Goal: Information Seeking & Learning: Learn about a topic

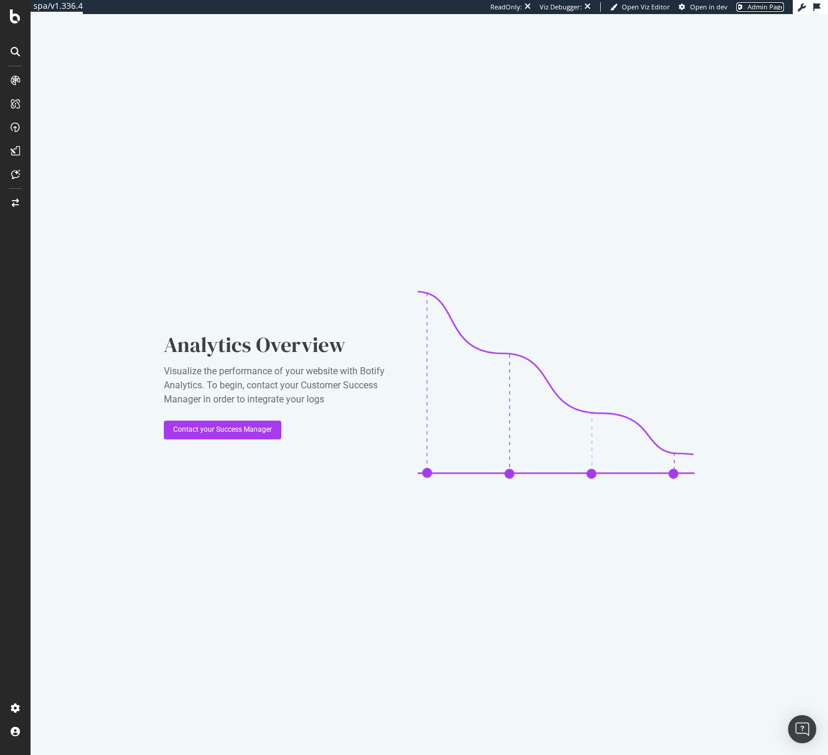
click at [743, 9] on link "Admin Page" at bounding box center [760, 6] width 48 height 9
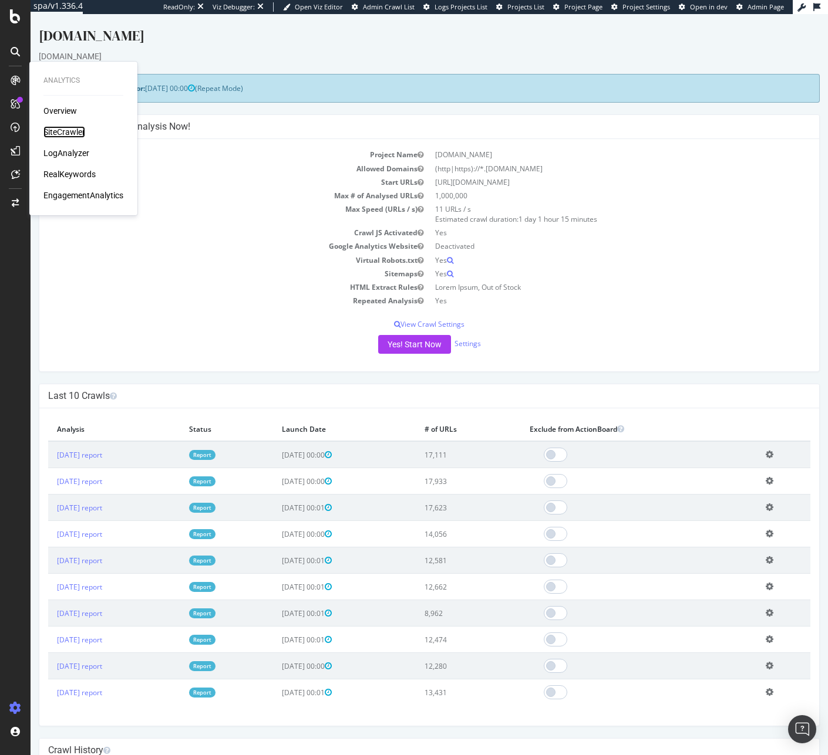
click at [60, 135] on div "SiteCrawler" at bounding box center [64, 132] width 42 height 12
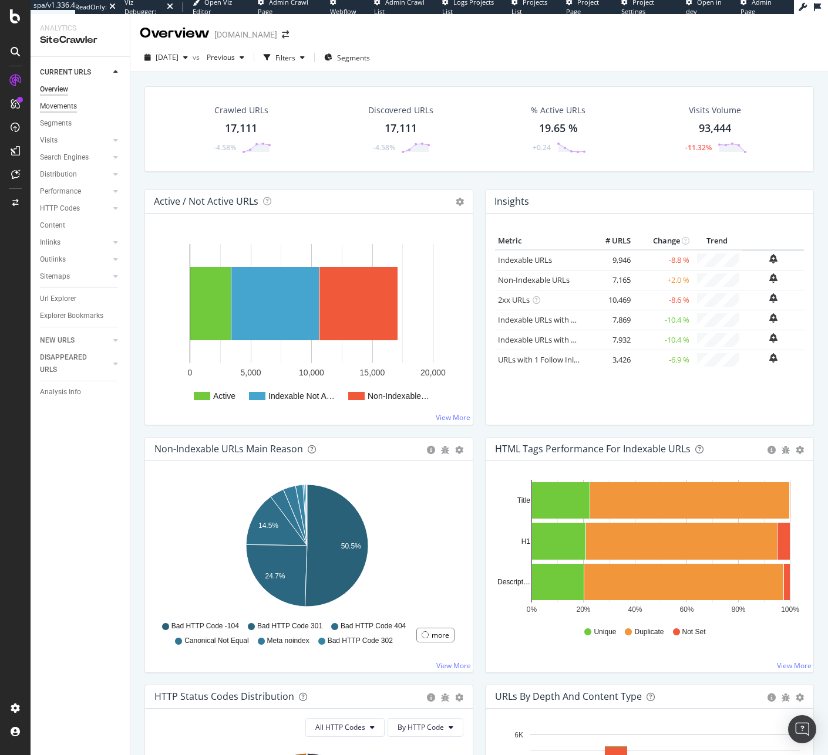
click at [76, 105] on div "Movements" at bounding box center [58, 106] width 37 height 12
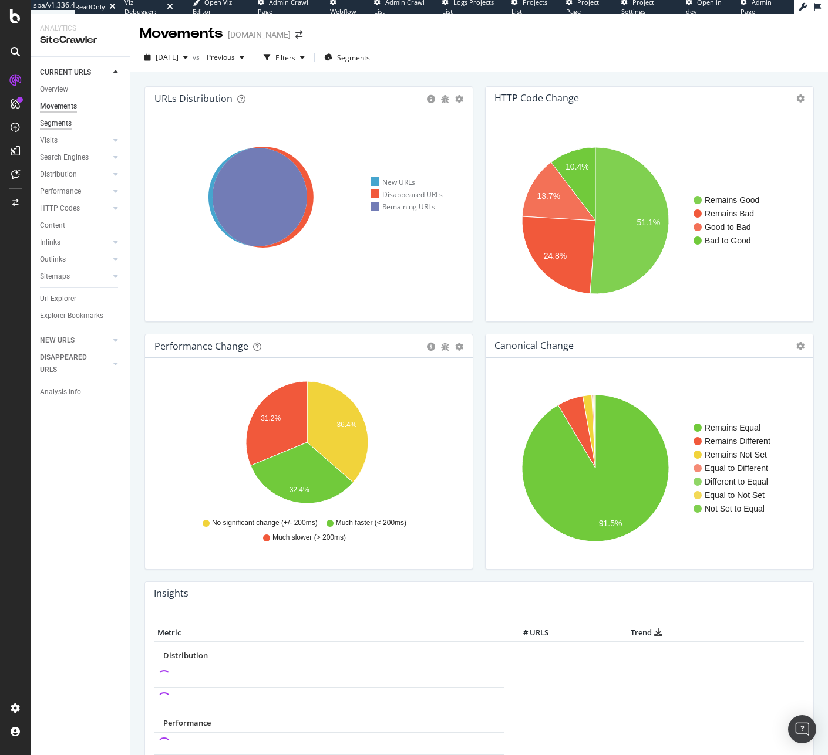
click at [71, 129] on div "Segments" at bounding box center [56, 123] width 32 height 12
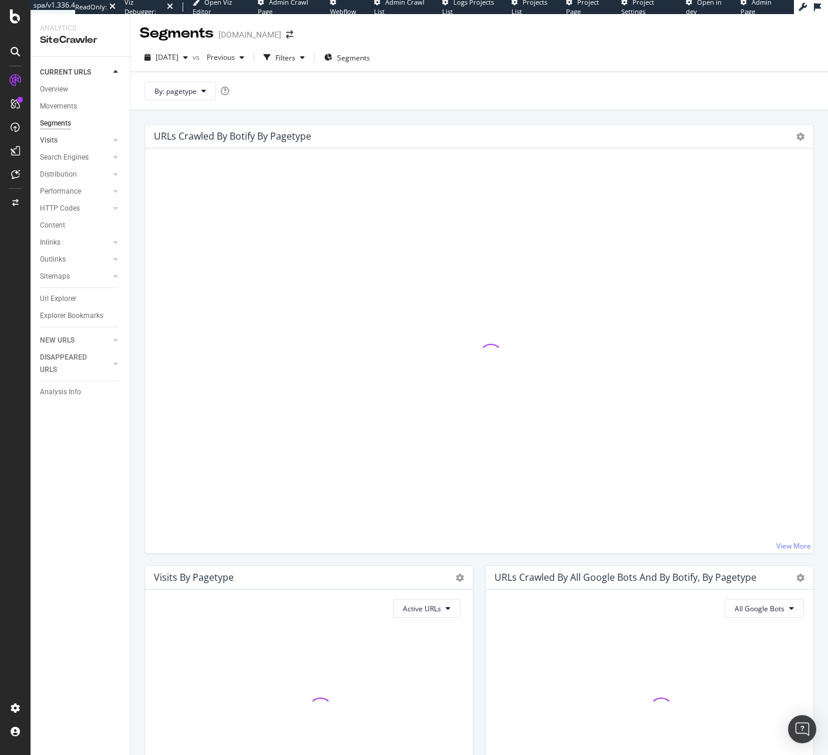
click at [69, 140] on link "Visits" at bounding box center [75, 140] width 70 height 12
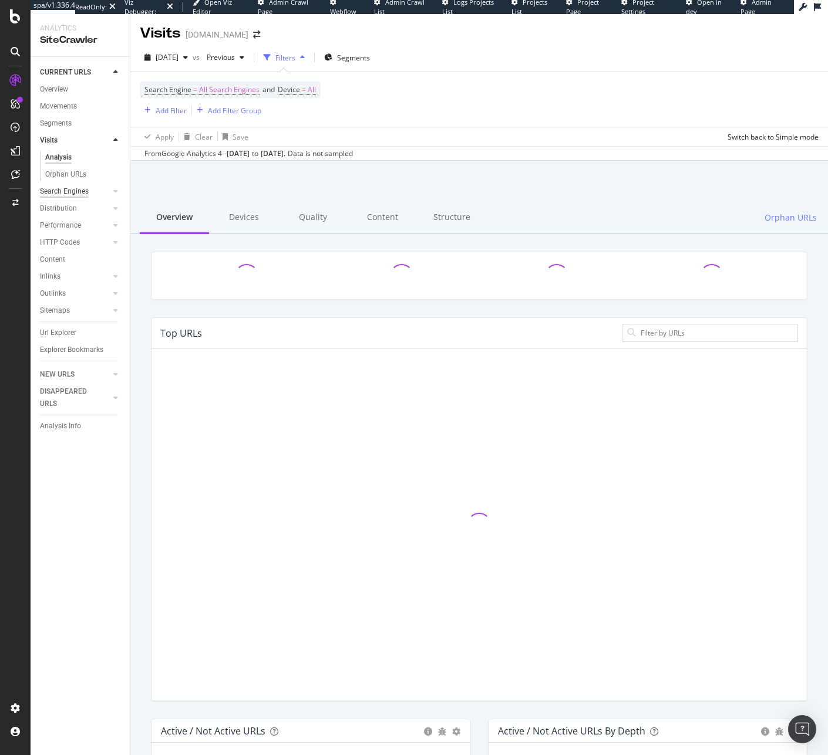
click at [76, 194] on div "Search Engines" at bounding box center [64, 191] width 49 height 12
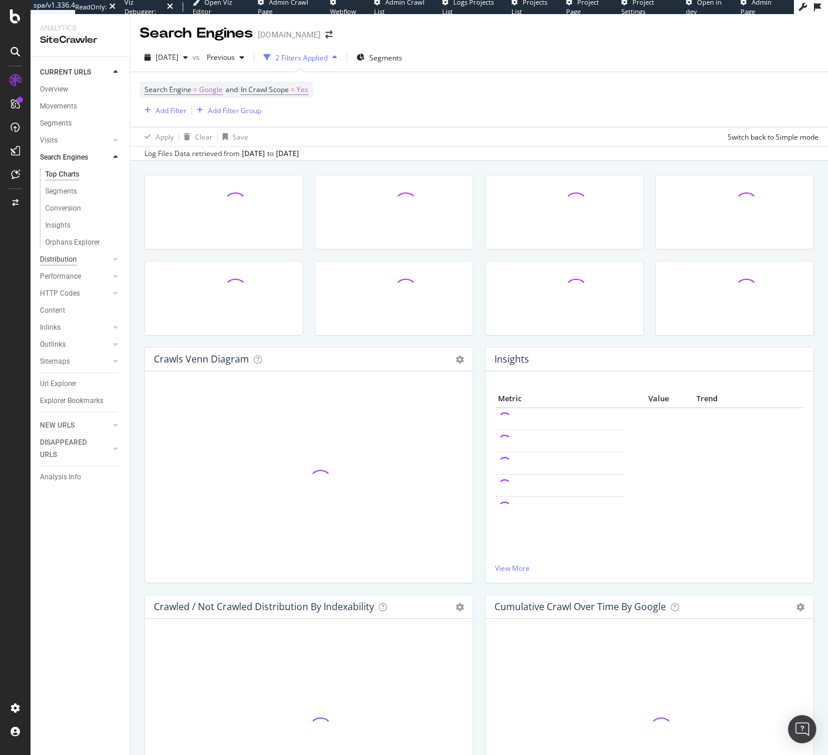
click at [74, 258] on div "Distribution" at bounding box center [58, 260] width 37 height 12
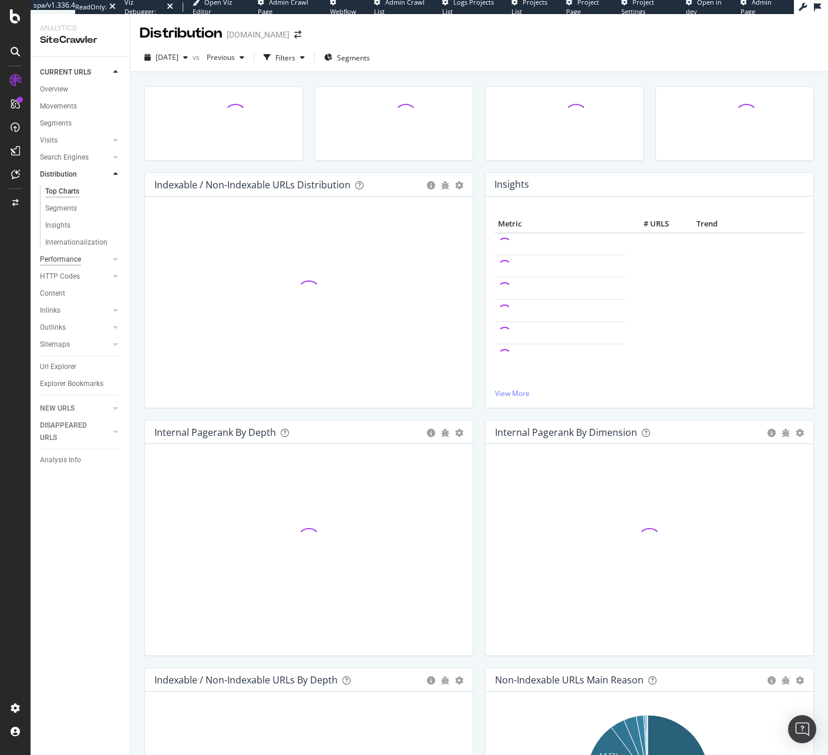
click at [76, 263] on div "Performance" at bounding box center [60, 260] width 41 height 12
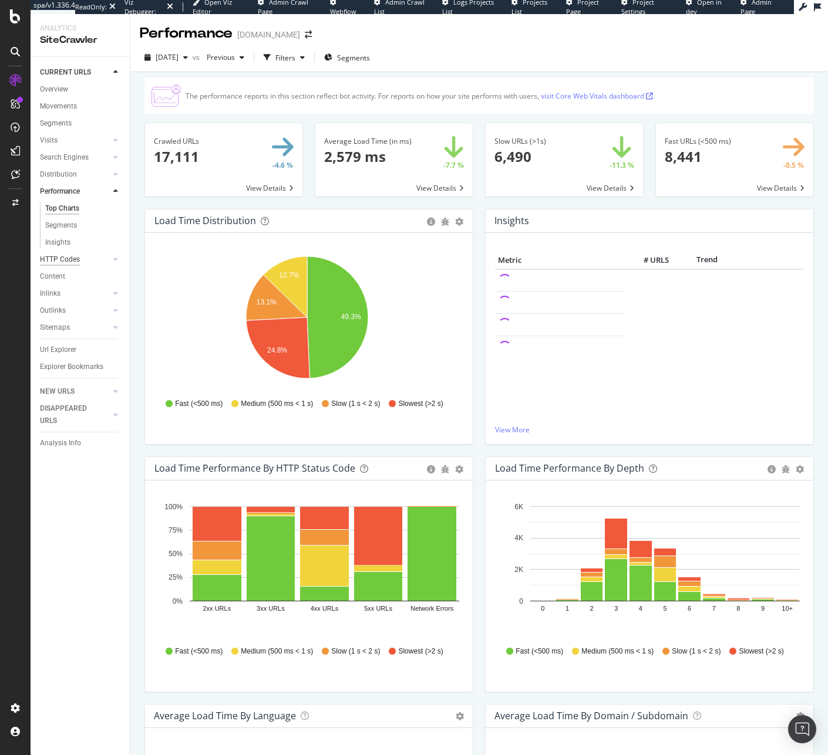
click at [78, 259] on div "HTTP Codes" at bounding box center [60, 260] width 40 height 12
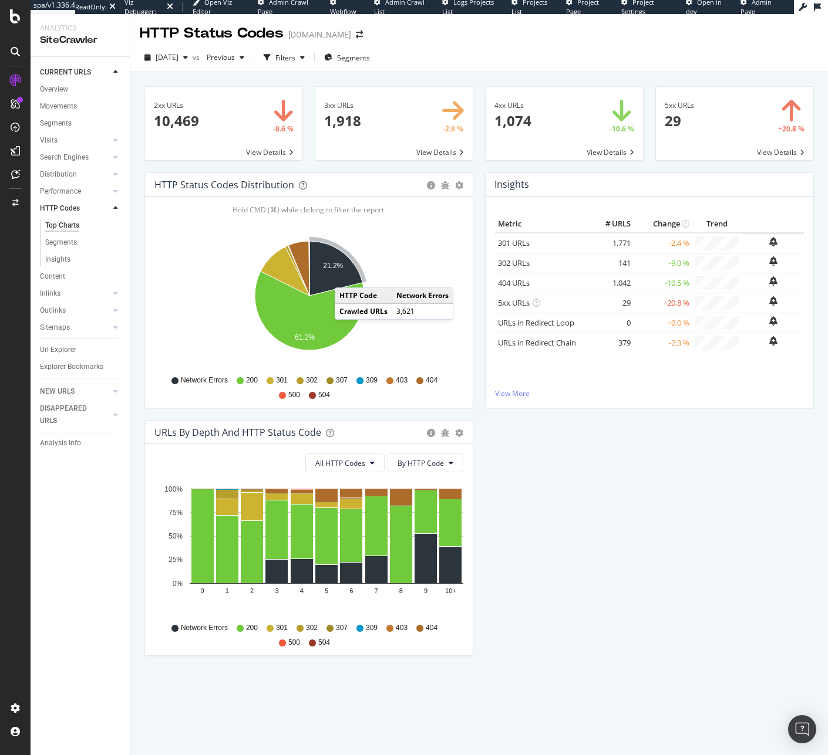
click at [346, 276] on icon "A chart." at bounding box center [335, 268] width 53 height 55
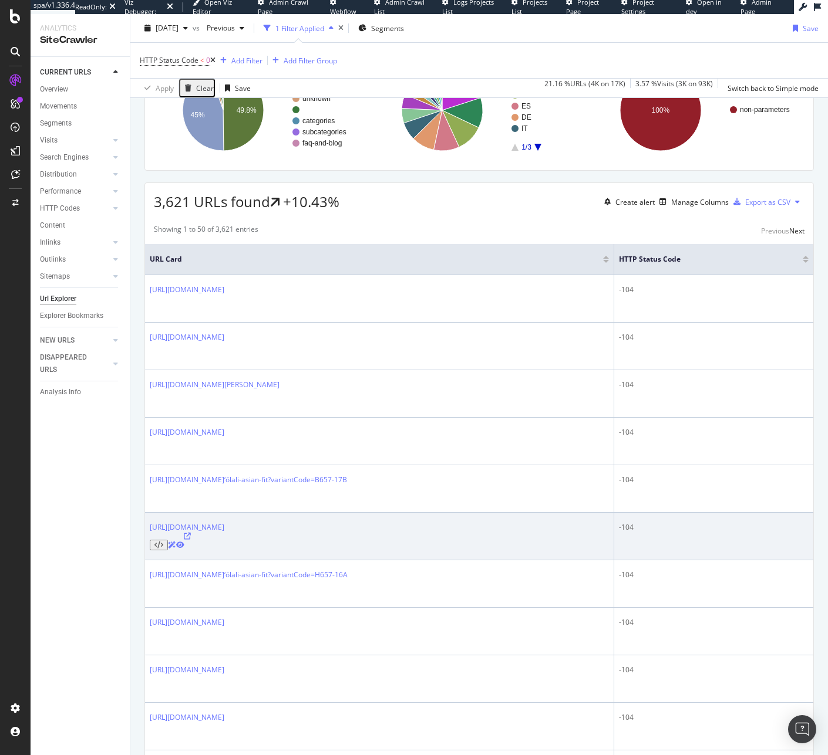
scroll to position [113, 0]
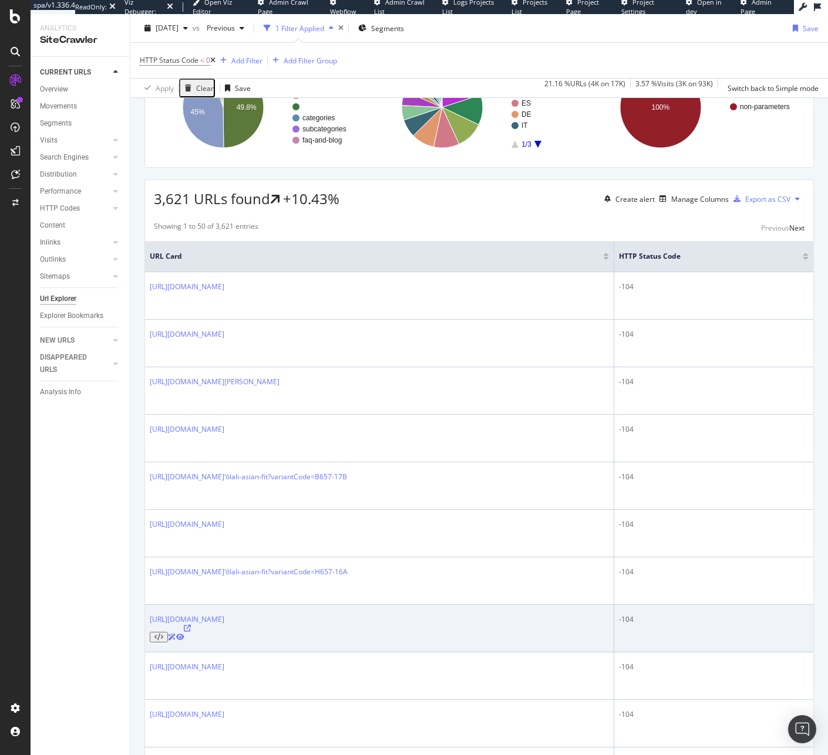
click at [191, 625] on icon at bounding box center [187, 628] width 7 height 7
click at [163, 634] on icon at bounding box center [158, 637] width 9 height 7
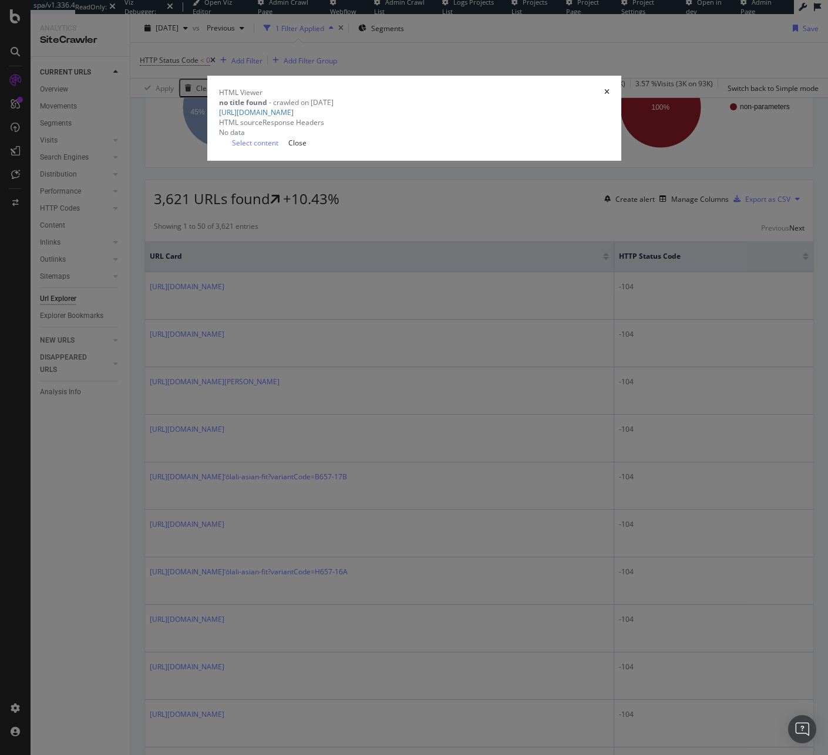
click at [324, 127] on div "Response Headers" at bounding box center [293, 122] width 62 height 10
click at [306, 148] on div "Close" at bounding box center [297, 143] width 18 height 10
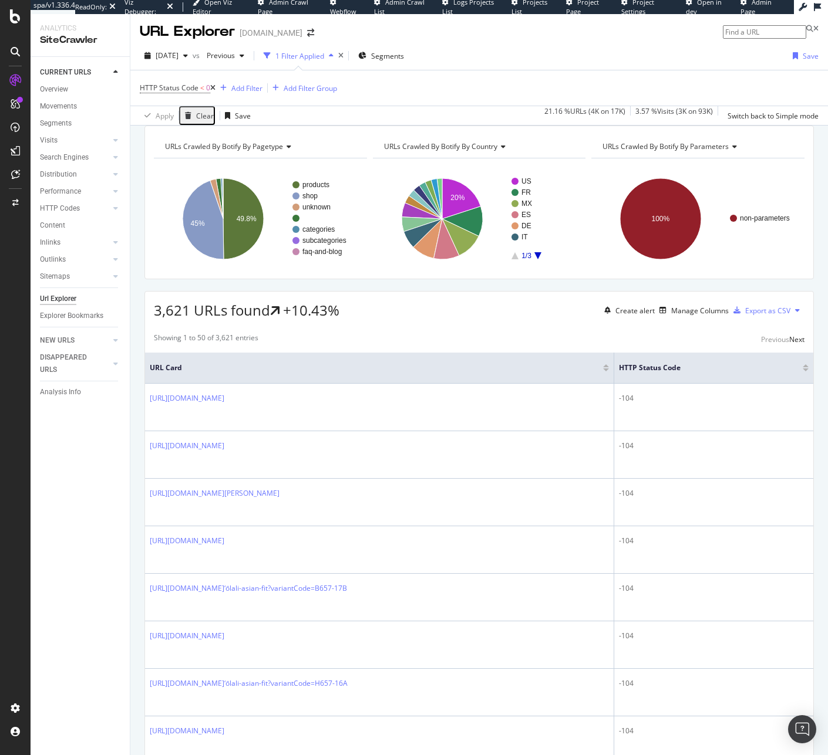
scroll to position [2, 0]
click at [62, 150] on div "LogAnalyzer" at bounding box center [66, 153] width 46 height 12
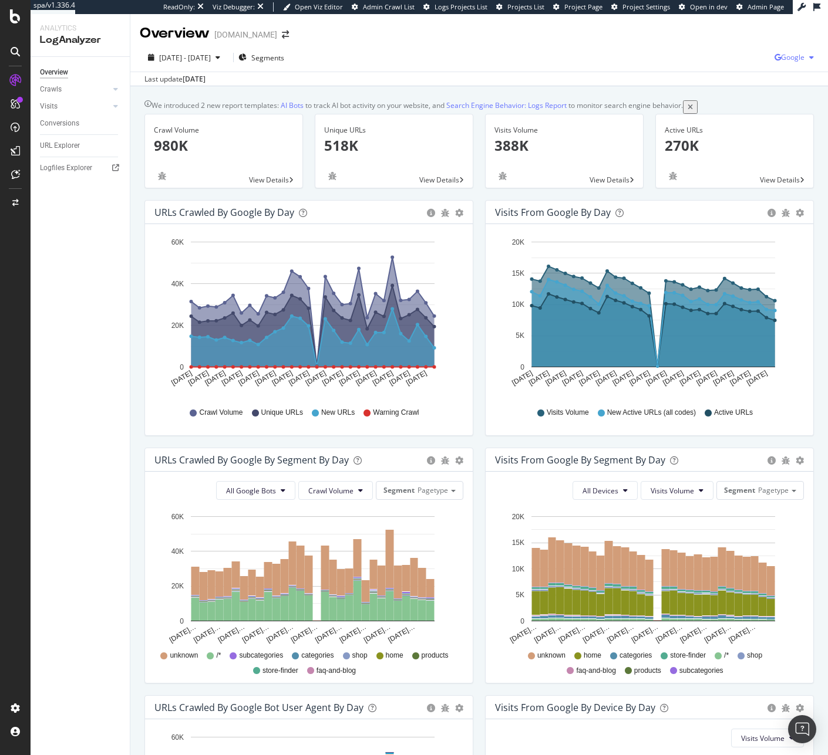
click at [781, 56] on span "Google" at bounding box center [792, 57] width 23 height 10
click at [717, 54] on div "Bing" at bounding box center [715, 46] width 81 height 17
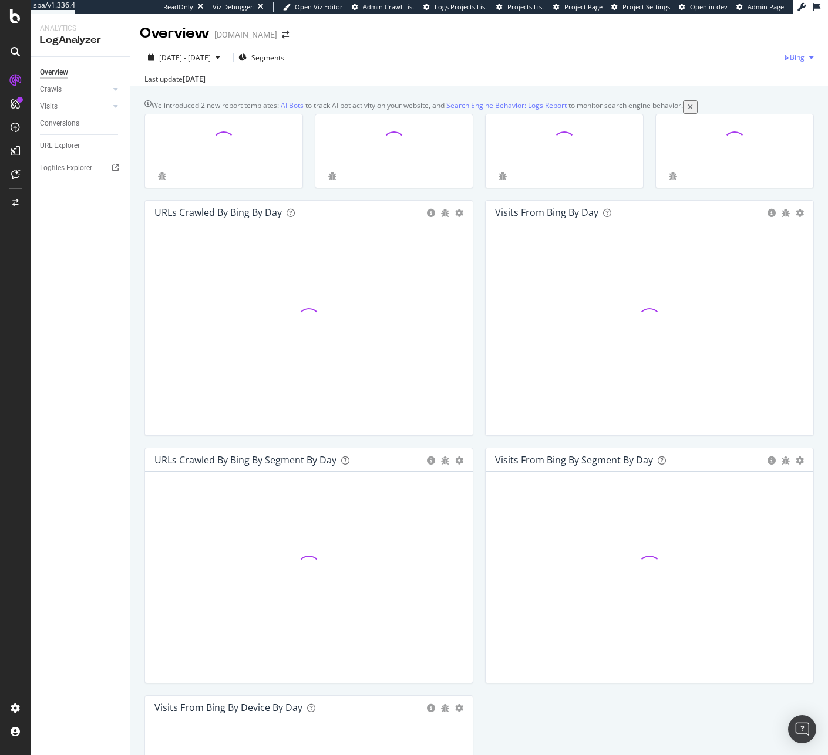
click at [790, 55] on span "Bing" at bounding box center [797, 57] width 15 height 10
click at [721, 63] on span "OpenAI" at bounding box center [732, 68] width 43 height 11
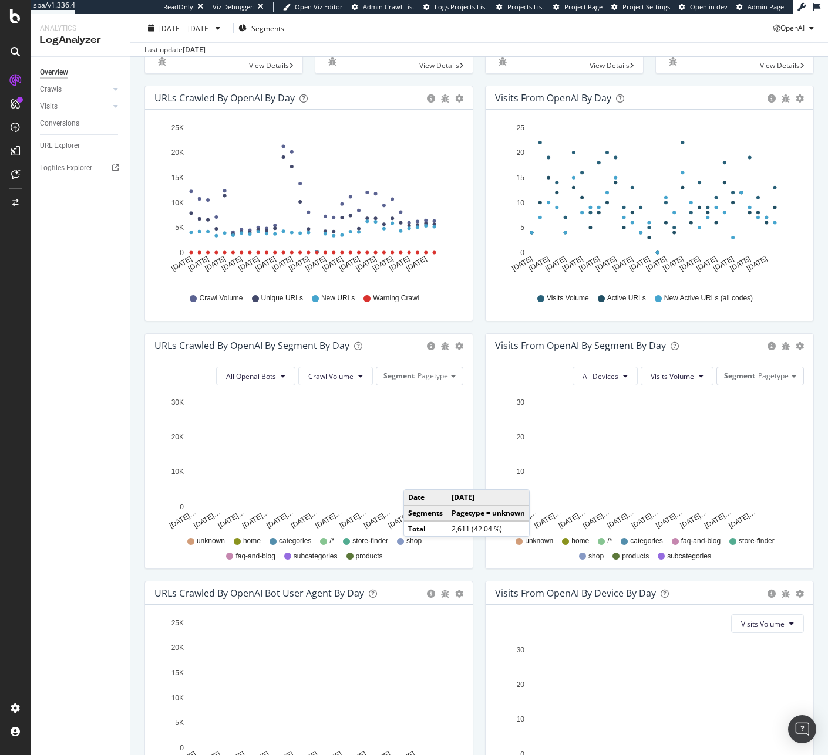
scroll to position [113, 0]
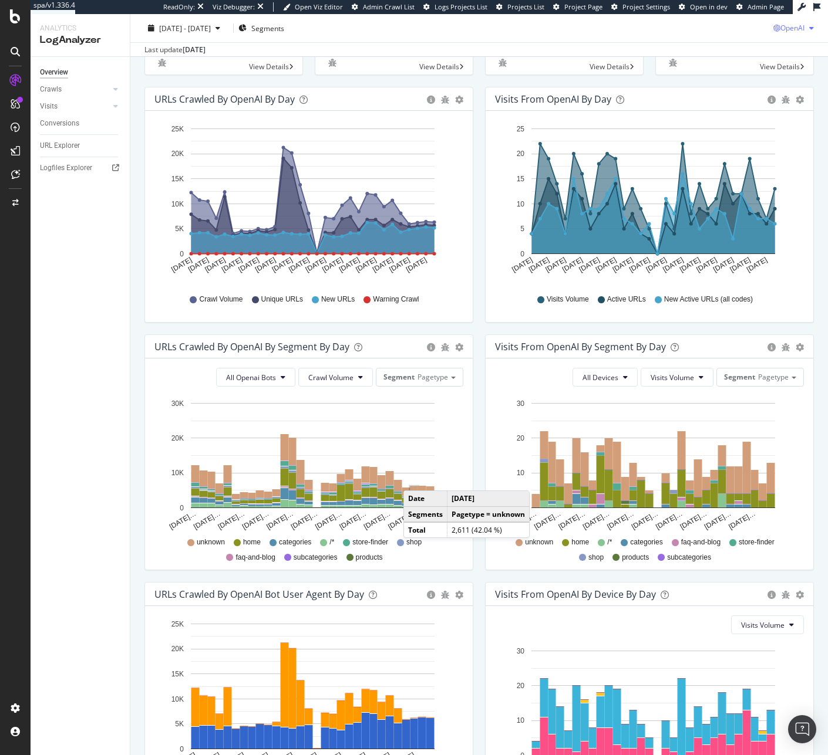
click at [788, 29] on span "OpenAI" at bounding box center [792, 28] width 24 height 10
click at [780, 116] on span "Other AI Bots" at bounding box center [791, 117] width 43 height 11
